Goal: Task Accomplishment & Management: Manage account settings

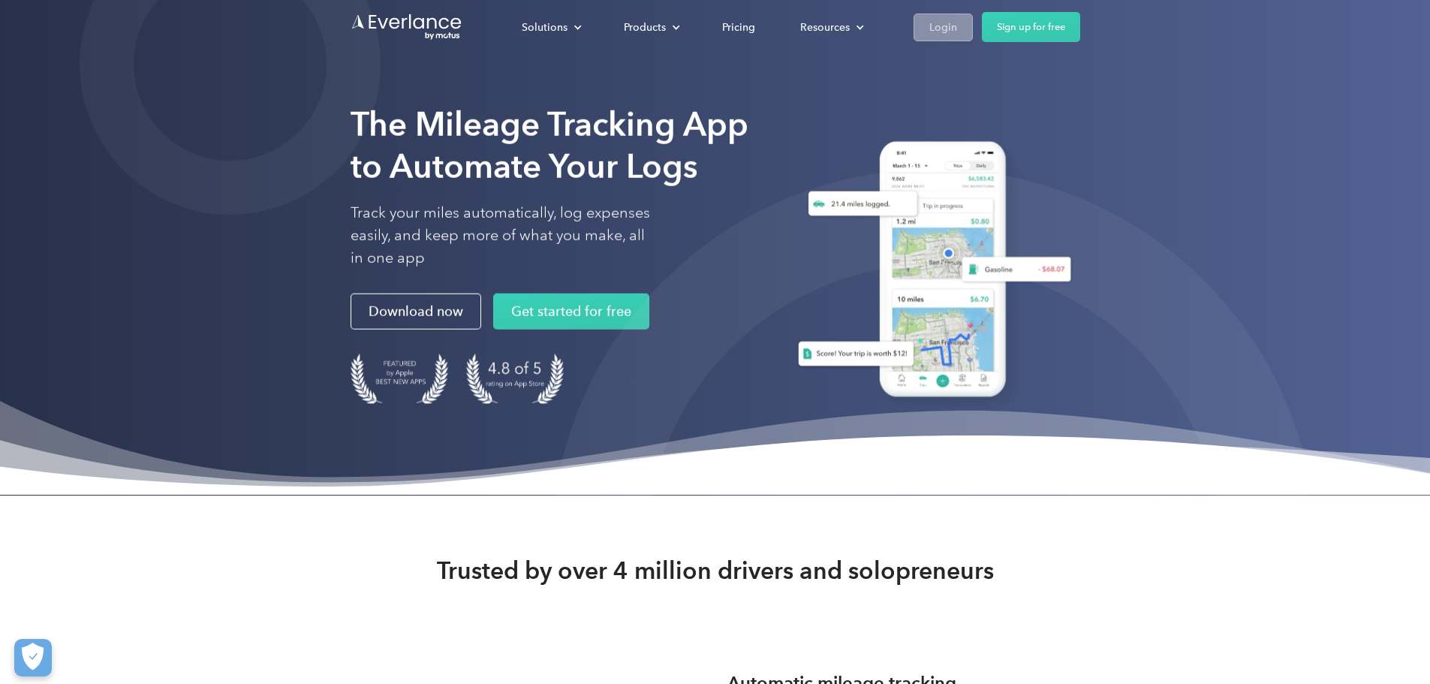
click at [957, 20] on div "Login" at bounding box center [944, 27] width 28 height 19
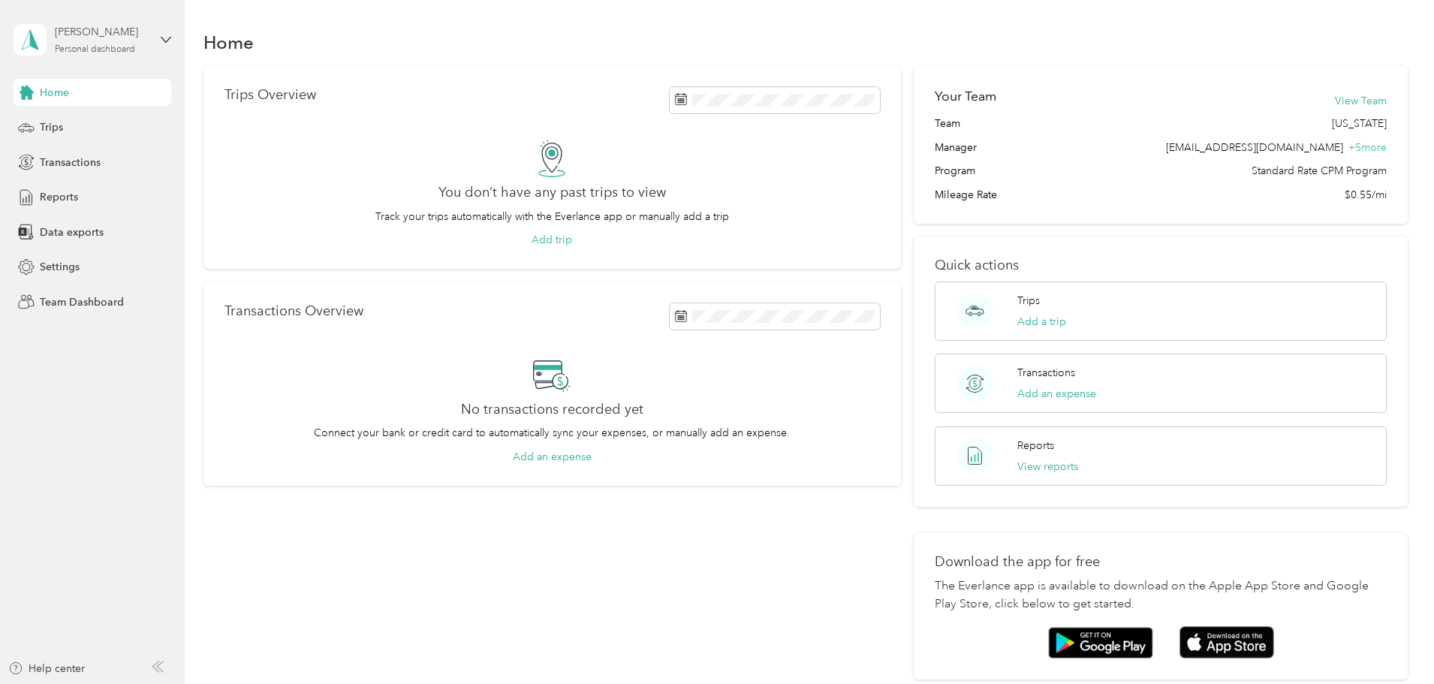
click at [77, 47] on div "Personal dashboard" at bounding box center [95, 49] width 80 height 9
click at [149, 114] on div "Team dashboard" at bounding box center [171, 123] width 295 height 26
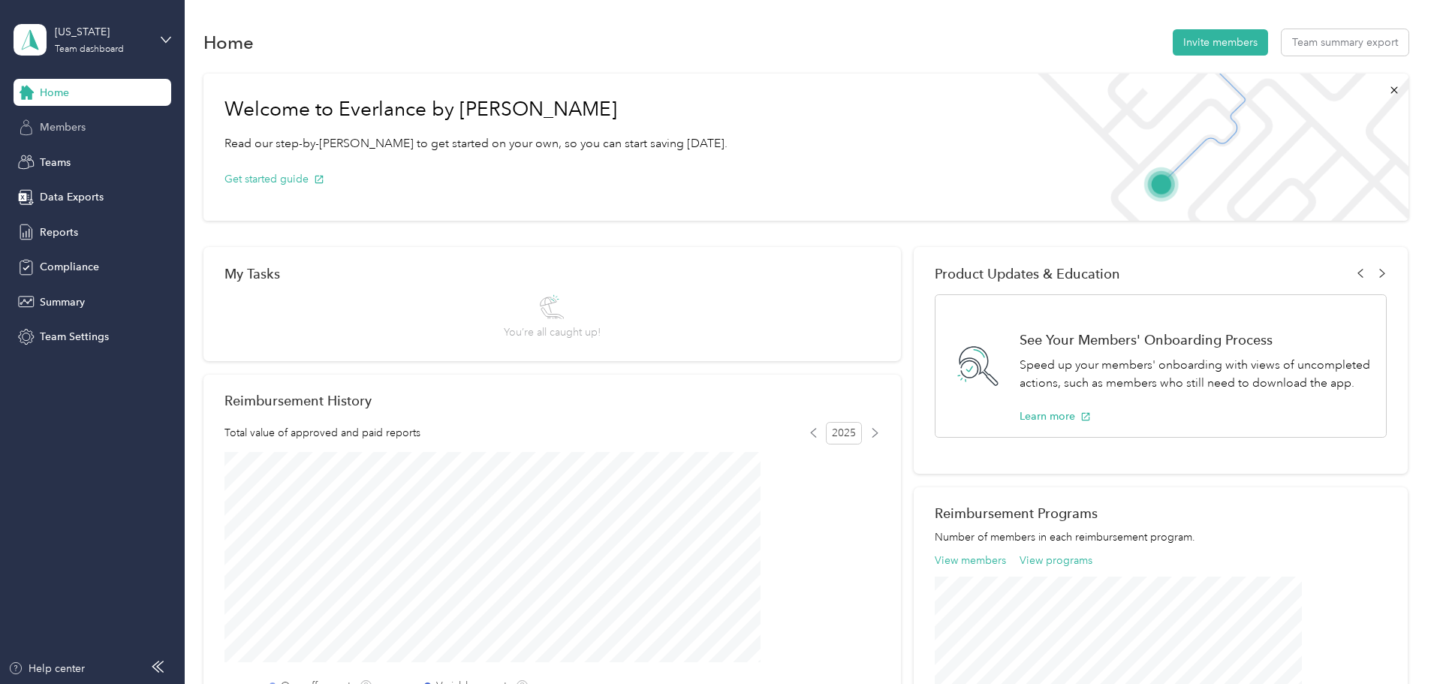
click at [117, 139] on div "Members" at bounding box center [93, 127] width 158 height 27
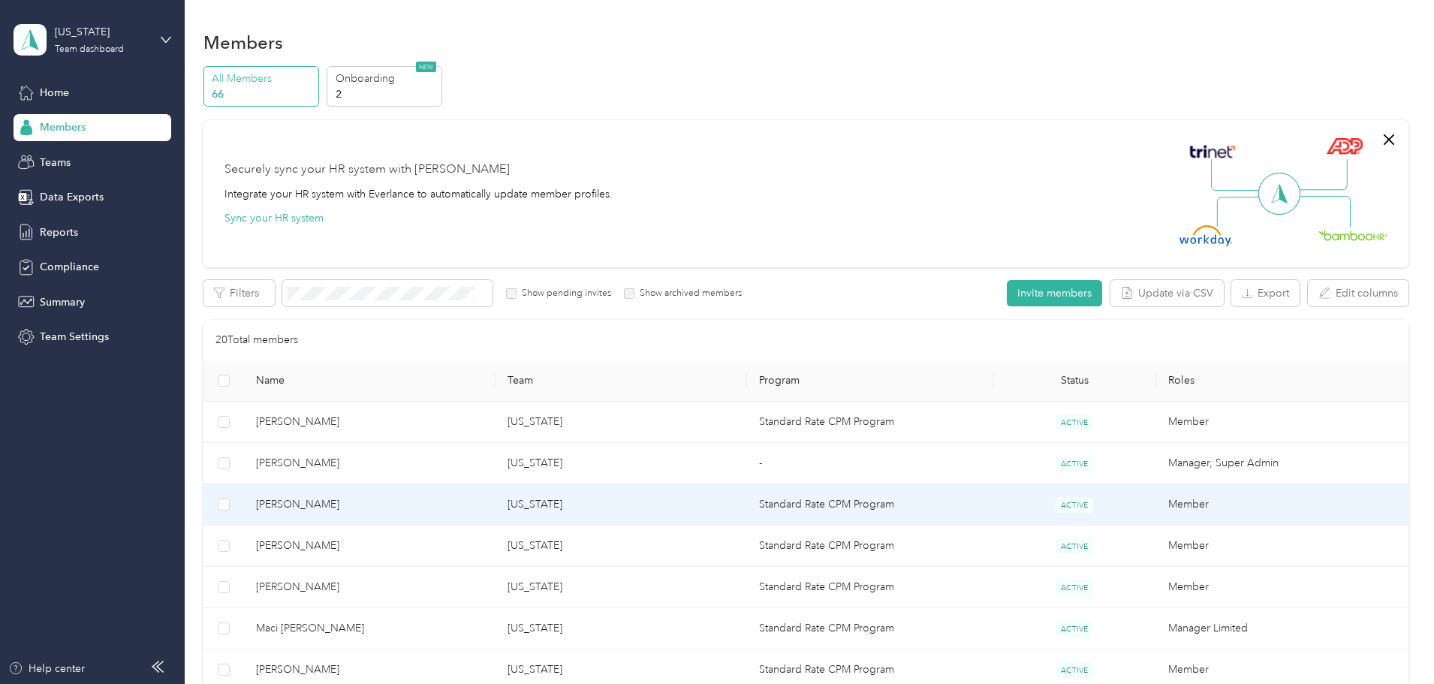
click at [341, 502] on td "Redonna Branton" at bounding box center [370, 504] width 252 height 41
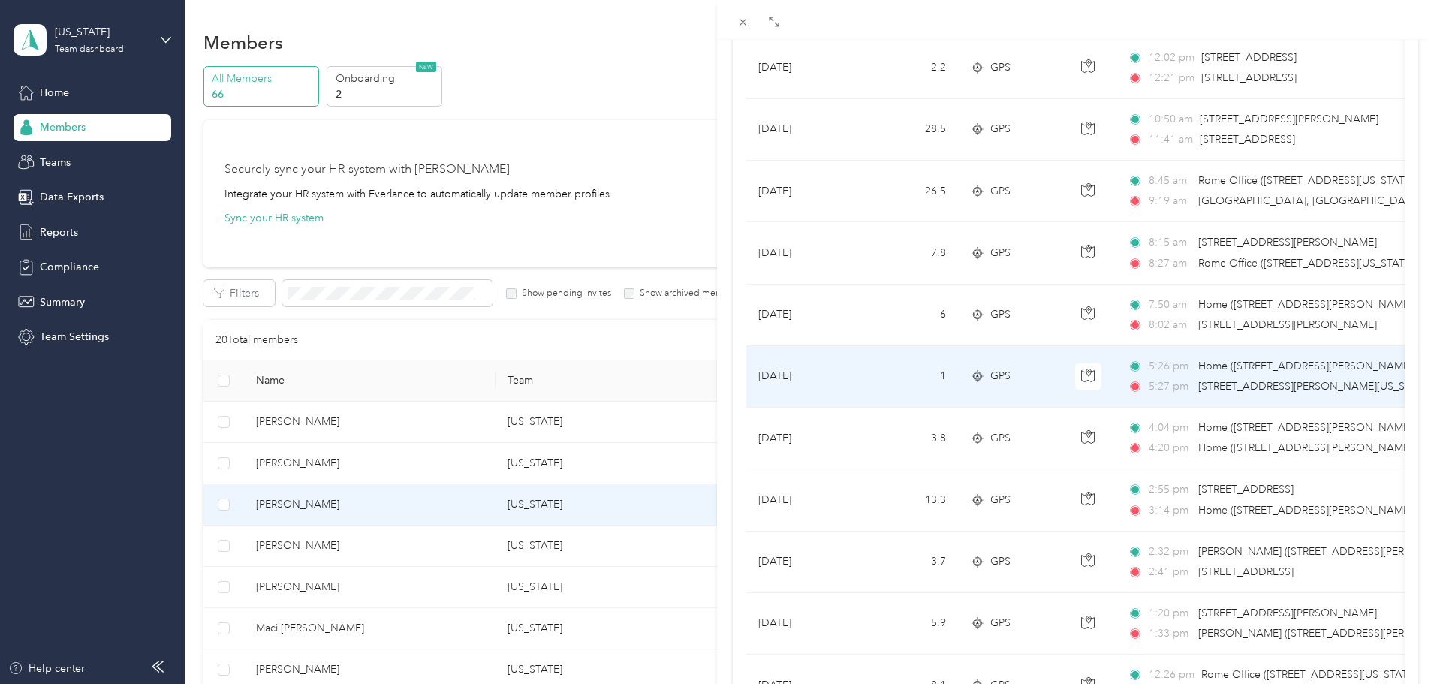
scroll to position [33, 0]
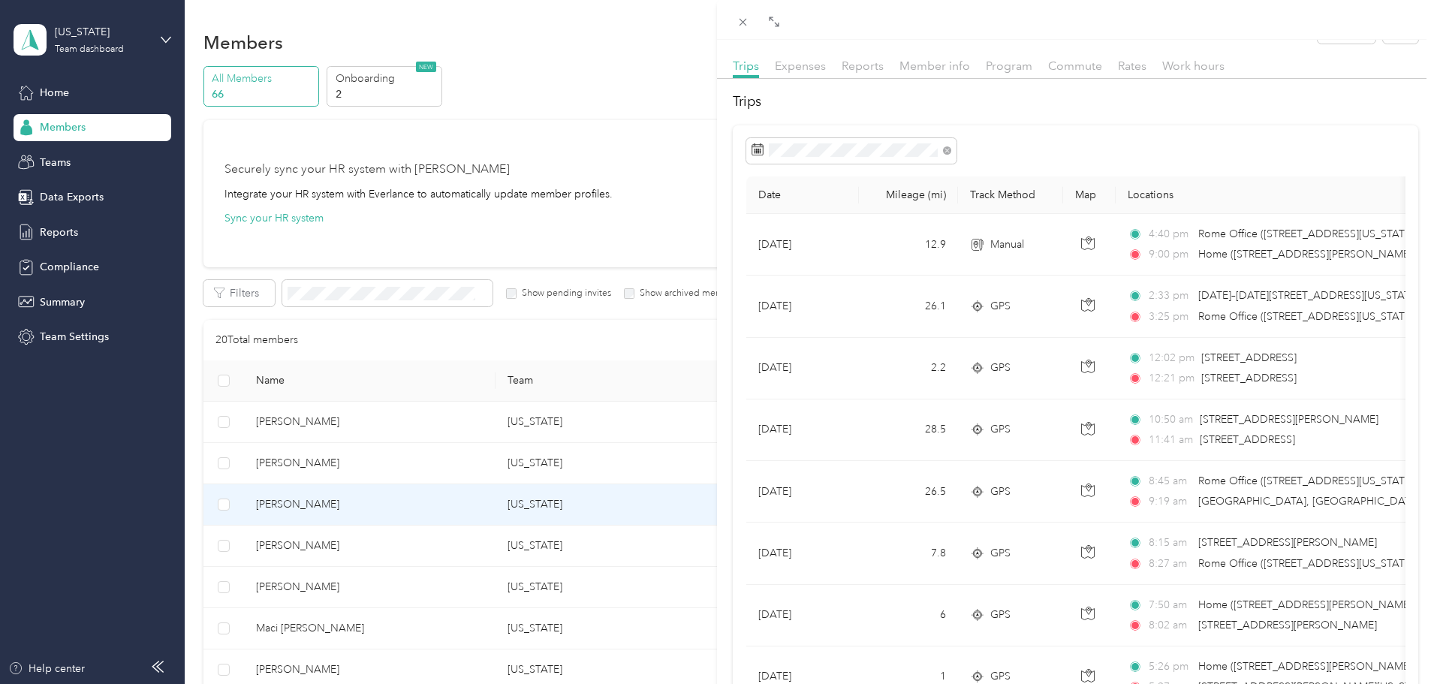
click at [131, 89] on div "Redonna Branton Archive Trips Expenses Reports Member info Program Commute Rate…" at bounding box center [717, 342] width 1434 height 684
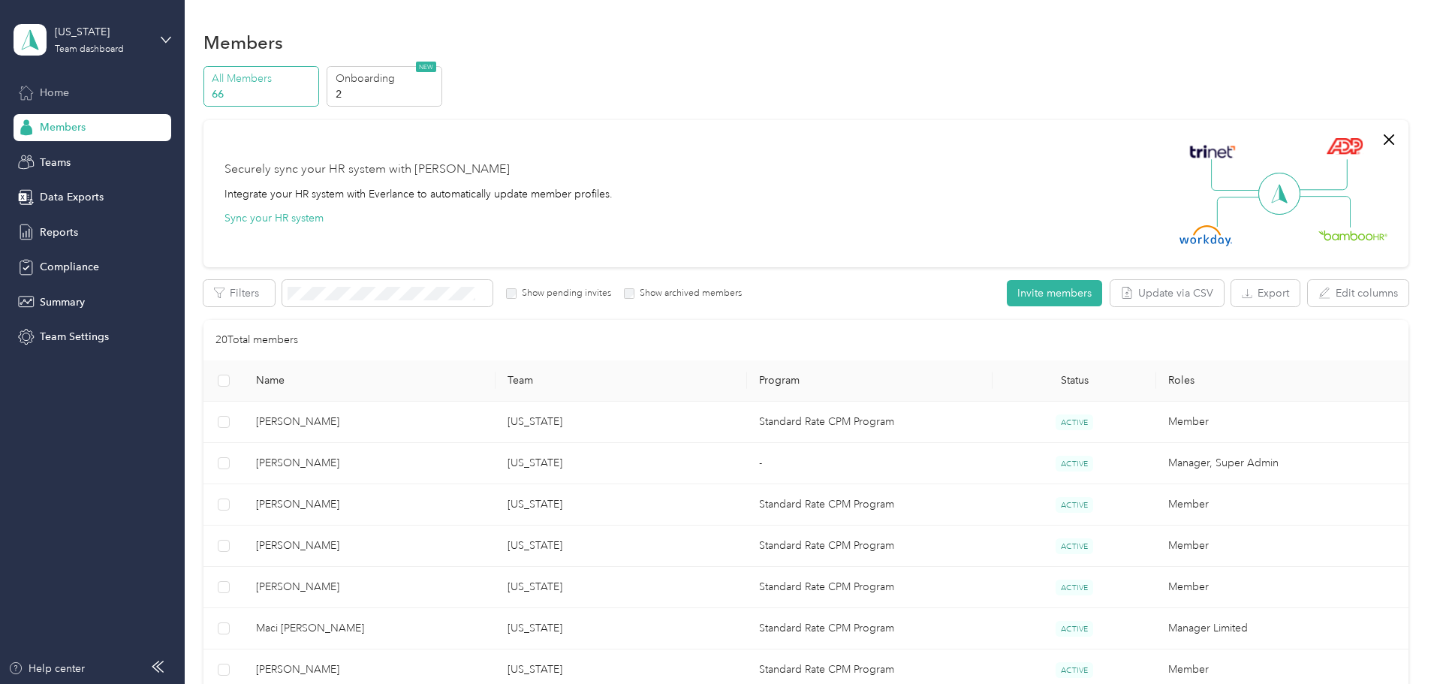
click at [67, 95] on span "Home" at bounding box center [54, 93] width 29 height 16
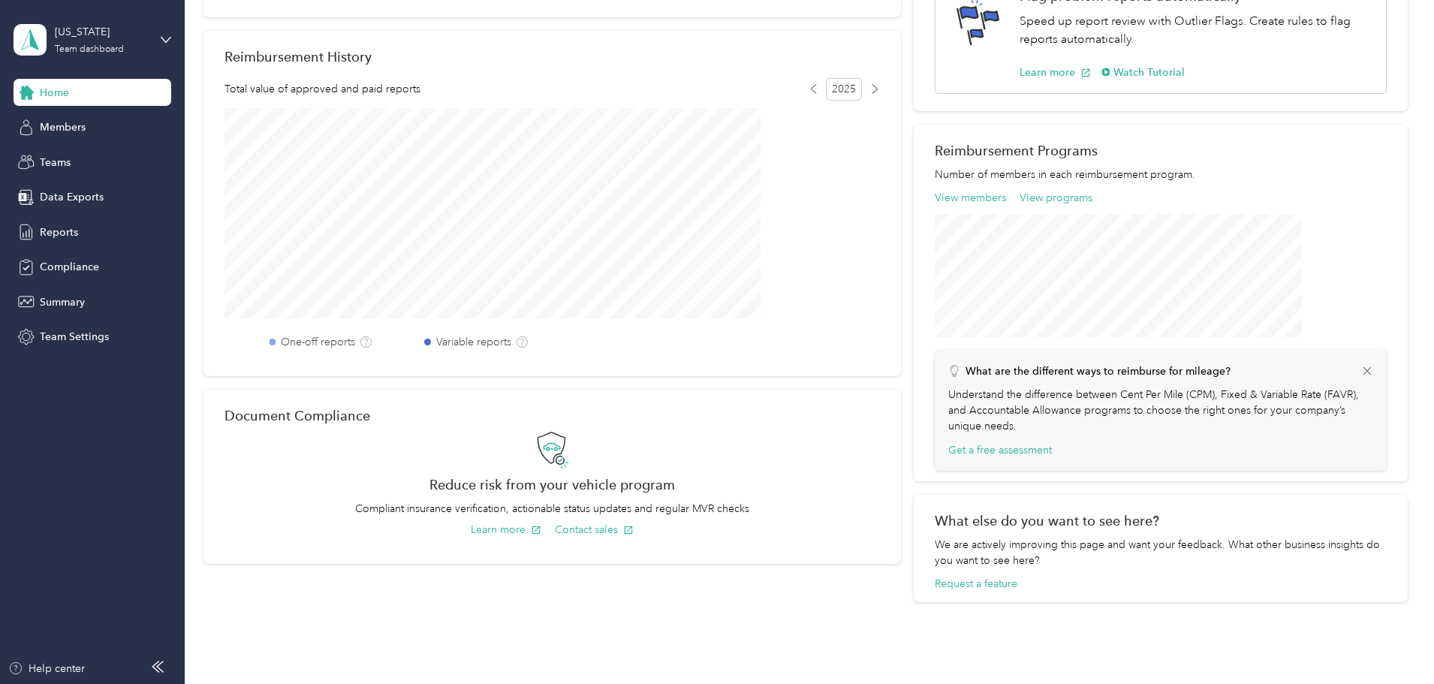
scroll to position [192, 0]
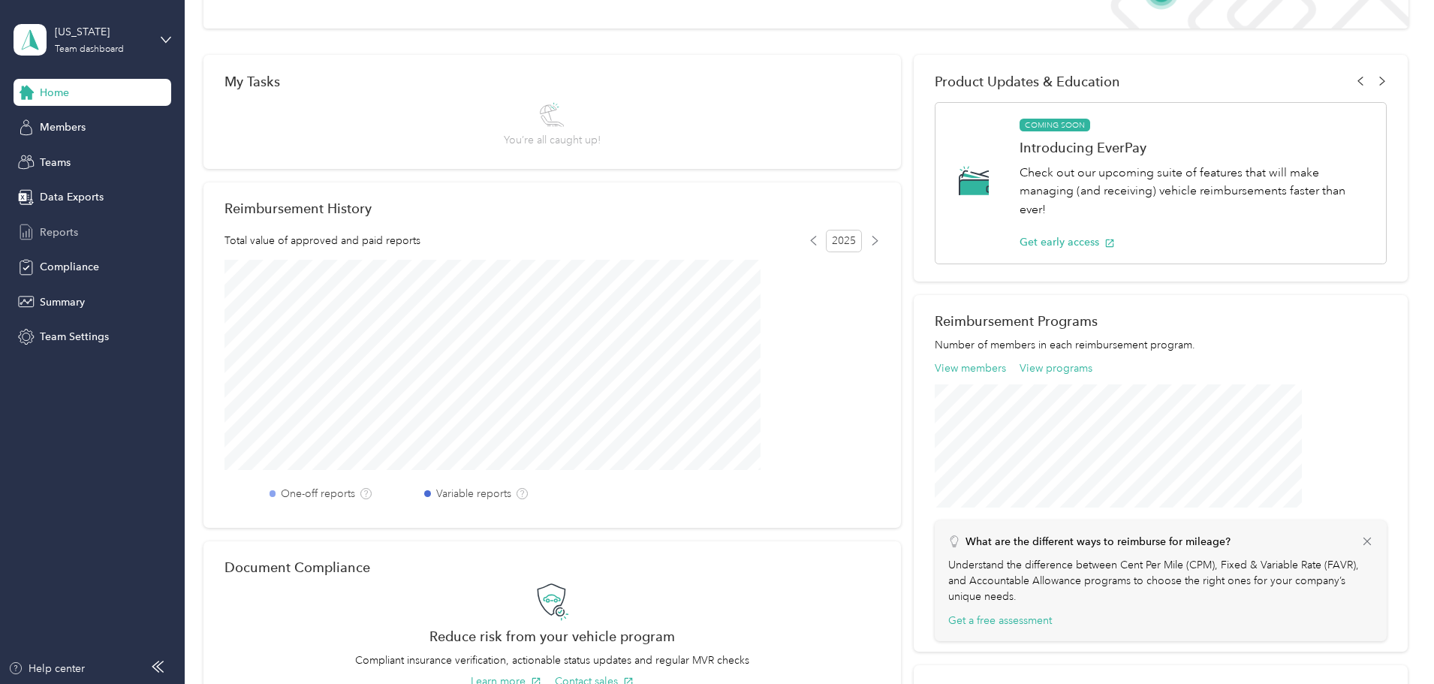
click at [44, 222] on div "Home Members Teams Data Exports Reports Compliance Summary Team Settings" at bounding box center [93, 215] width 158 height 272
click at [69, 237] on span "Reports" at bounding box center [59, 233] width 38 height 16
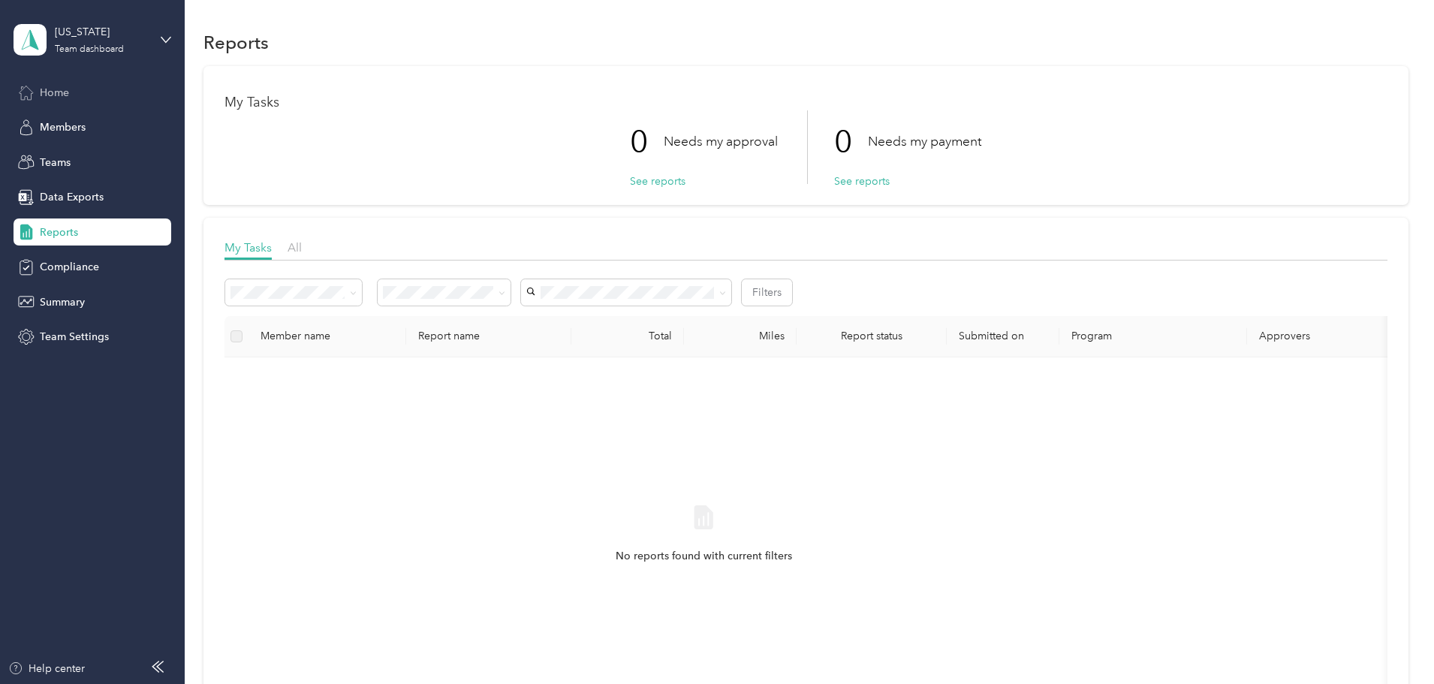
click at [44, 81] on div "Home" at bounding box center [93, 92] width 158 height 27
